Goal: Check status: Check status

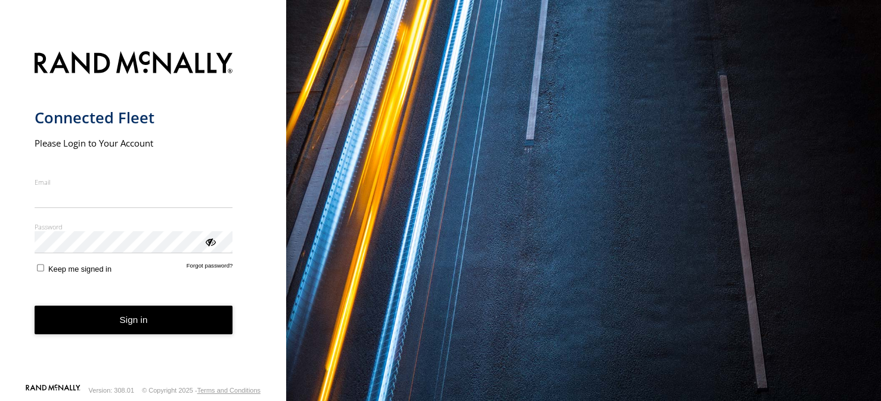
type input "**********"
click at [126, 335] on button "Sign in" at bounding box center [134, 320] width 199 height 29
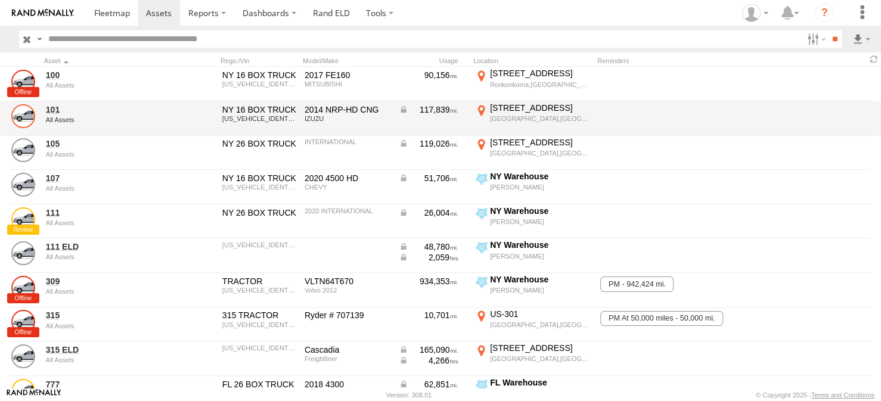
click at [30, 116] on link at bounding box center [23, 116] width 24 height 24
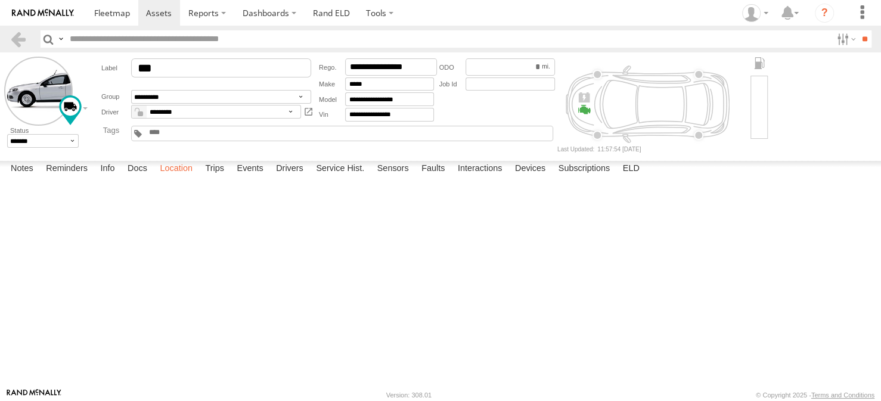
click at [188, 178] on label "Location" at bounding box center [176, 169] width 45 height 17
click at [178, 178] on label "Location" at bounding box center [176, 169] width 45 height 17
click at [0, 0] on span at bounding box center [0, 0] width 0 height 0
click at [0, 0] on link at bounding box center [0, 0] width 0 height 0
click at [20, 41] on link at bounding box center [18, 38] width 17 height 17
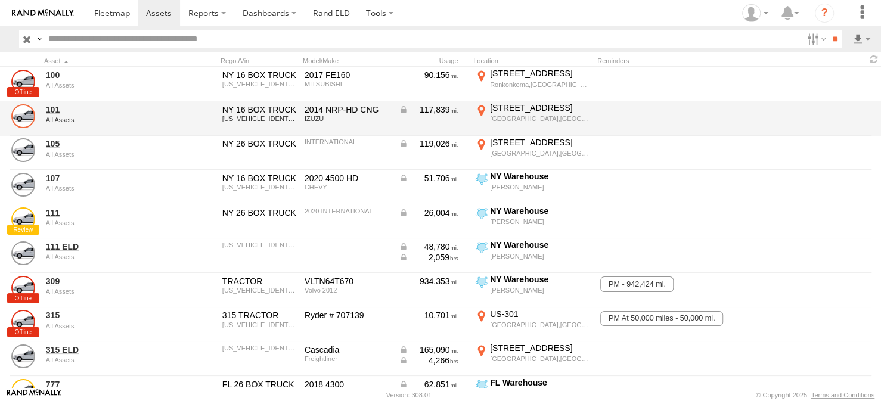
click at [23, 113] on link at bounding box center [23, 116] width 24 height 24
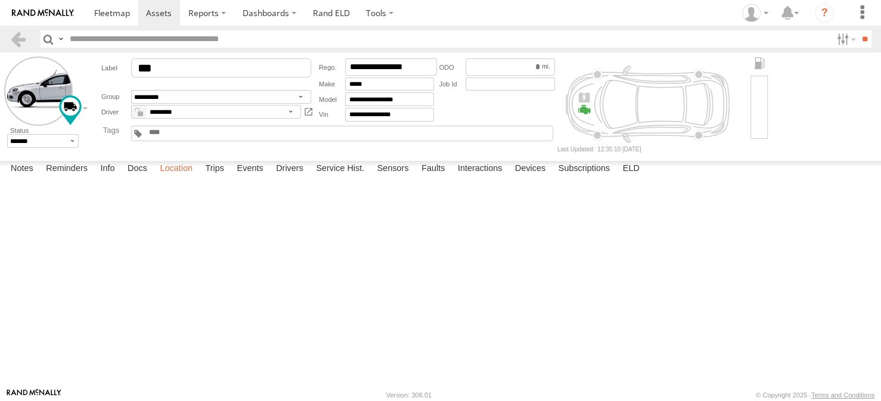
click at [187, 178] on label "Location" at bounding box center [176, 169] width 45 height 17
click at [0, 0] on span at bounding box center [0, 0] width 0 height 0
click at [0, 0] on link at bounding box center [0, 0] width 0 height 0
click at [14, 35] on link at bounding box center [18, 38] width 17 height 17
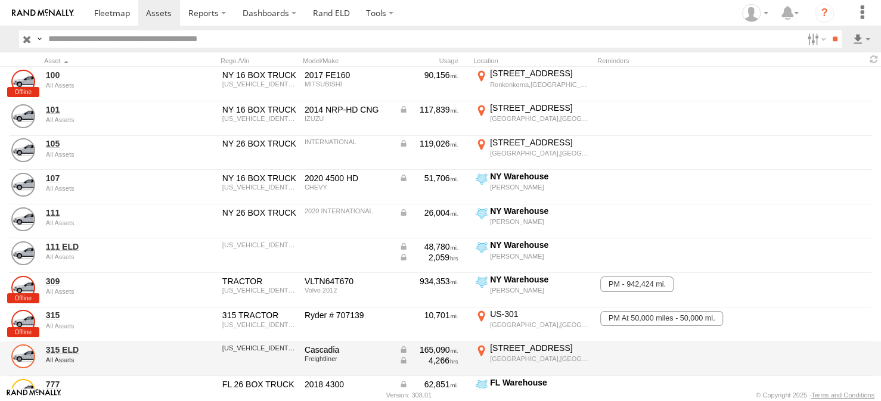
click at [24, 363] on link at bounding box center [23, 357] width 24 height 24
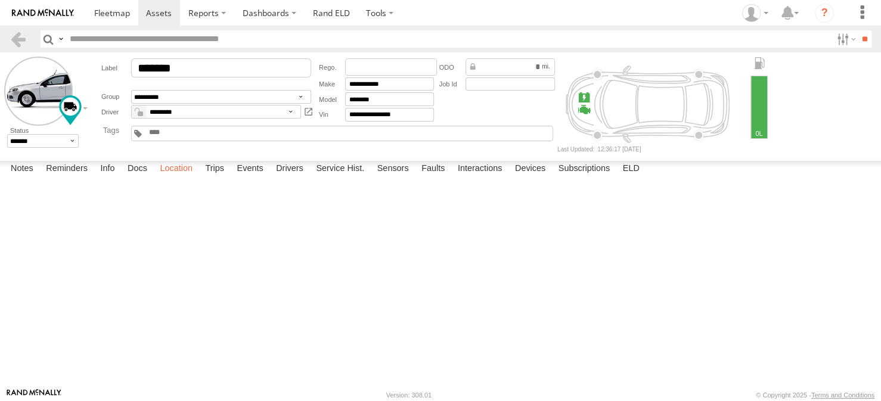
click at [177, 178] on label "Location" at bounding box center [176, 169] width 45 height 17
click at [0, 0] on span at bounding box center [0, 0] width 0 height 0
click at [20, 46] on link at bounding box center [18, 38] width 17 height 17
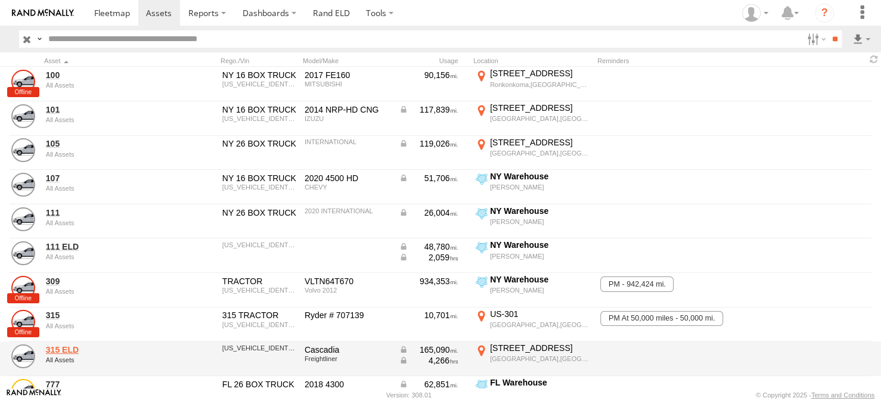
click at [64, 352] on link "315 ELD" at bounding box center [104, 350] width 116 height 11
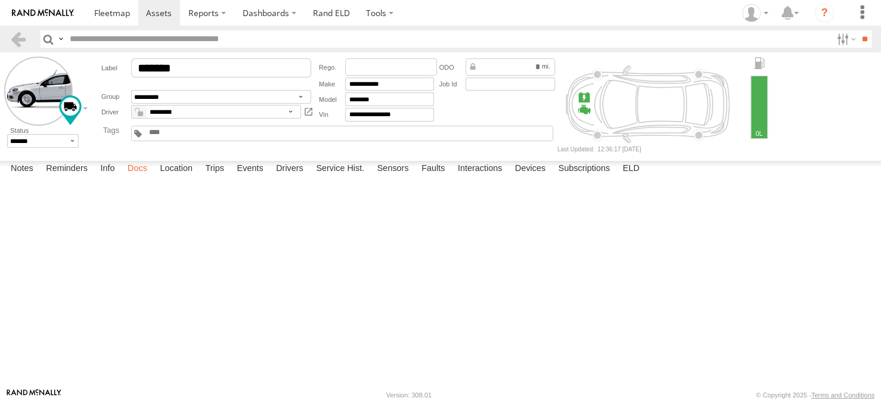
click at [137, 178] on label "Docs" at bounding box center [138, 169] width 32 height 17
click at [174, 178] on label "Location" at bounding box center [176, 169] width 45 height 17
click at [0, 0] on span "315 ELD" at bounding box center [0, 0] width 0 height 0
